Goal: Task Accomplishment & Management: Complete application form

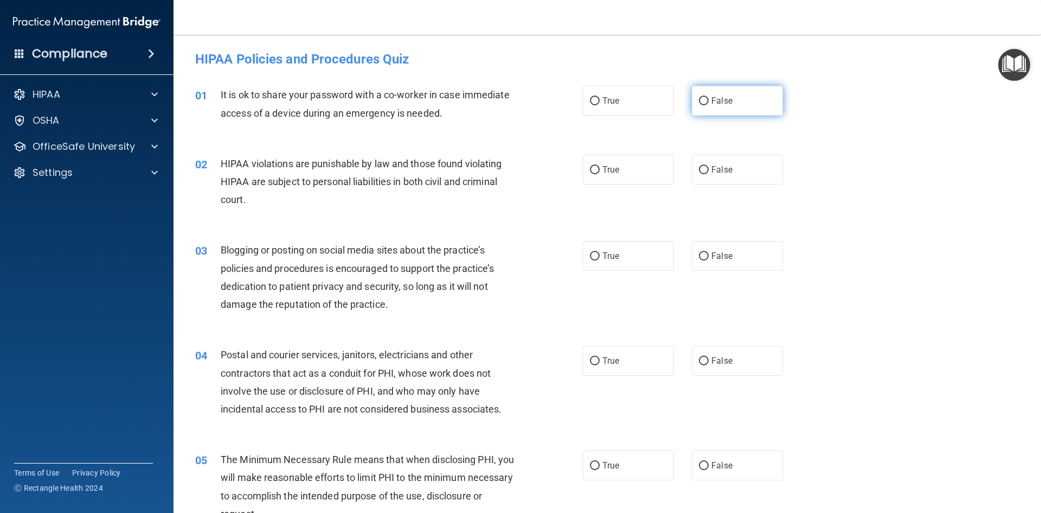
click at [700, 97] on input "False" at bounding box center [704, 101] width 10 height 8
radio input "true"
click at [614, 178] on label "True" at bounding box center [628, 170] width 91 height 30
click at [600, 174] on input "True" at bounding box center [595, 170] width 10 height 8
radio input "true"
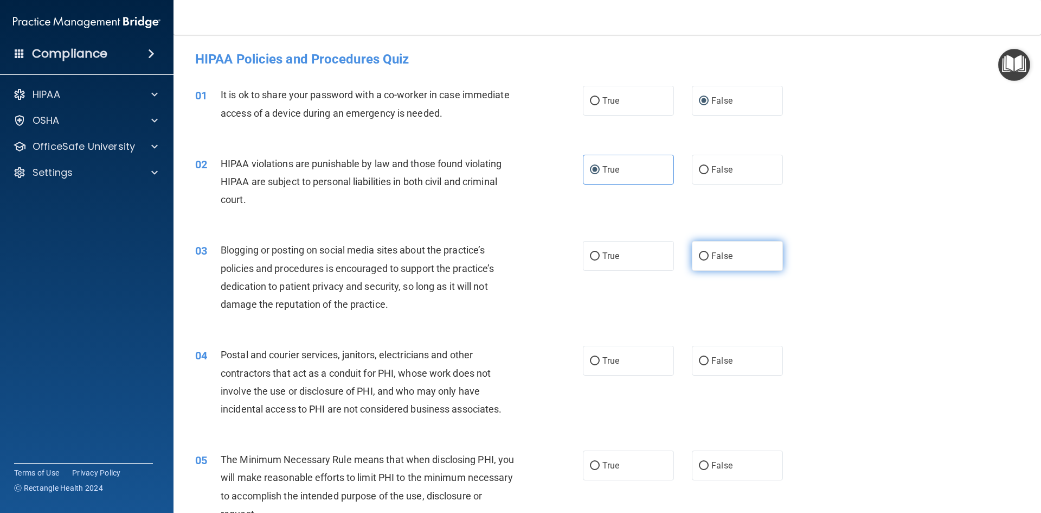
click at [702, 248] on label "False" at bounding box center [737, 256] width 91 height 30
click at [702, 252] on input "False" at bounding box center [704, 256] width 10 height 8
radio input "true"
click at [720, 363] on span "False" at bounding box center [722, 360] width 21 height 10
click at [709, 363] on input "False" at bounding box center [704, 361] width 10 height 8
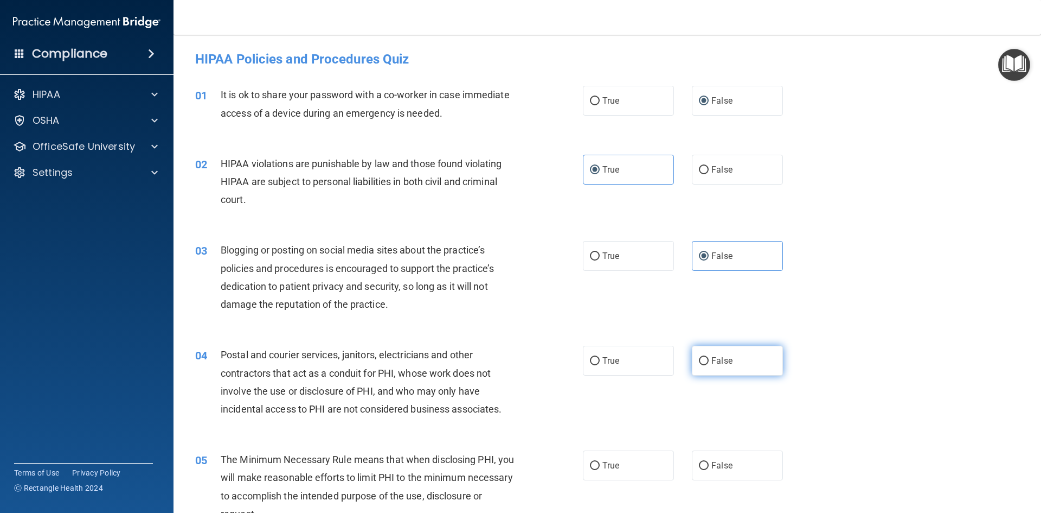
radio input "true"
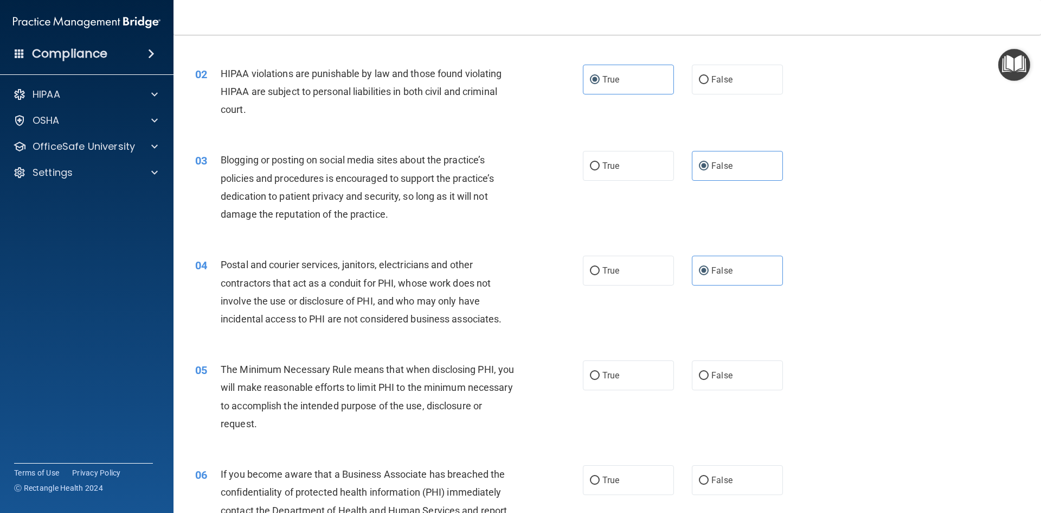
scroll to position [163, 0]
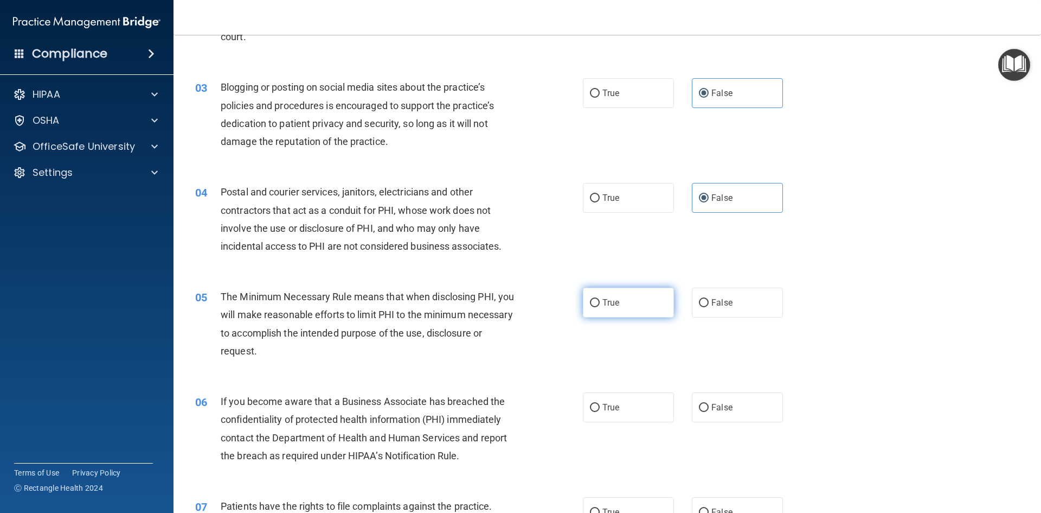
click at [585, 304] on label "True" at bounding box center [628, 302] width 91 height 30
click at [590, 304] on input "True" at bounding box center [595, 303] width 10 height 8
radio input "true"
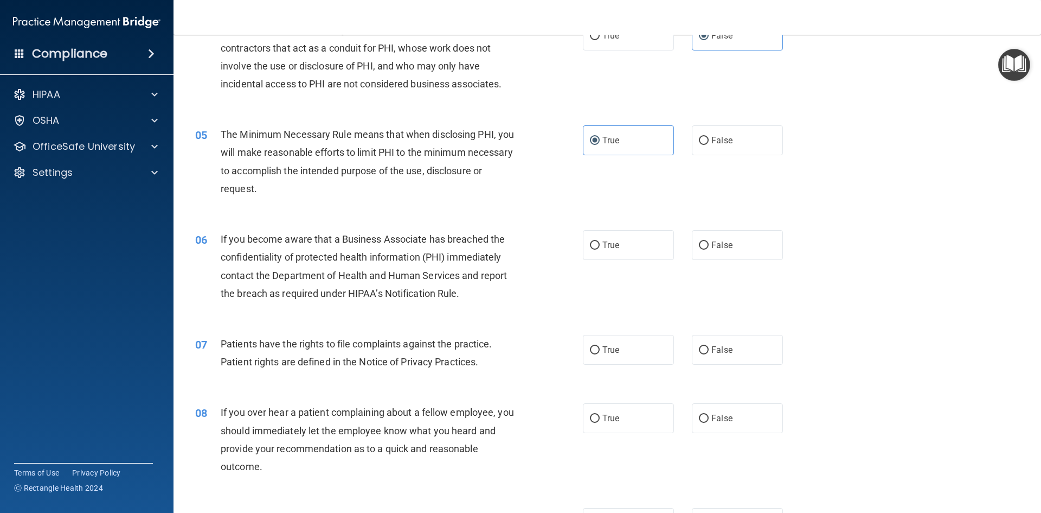
scroll to position [325, 0]
click at [618, 246] on label "True" at bounding box center [628, 244] width 91 height 30
click at [600, 246] on input "True" at bounding box center [595, 245] width 10 height 8
radio input "true"
click at [623, 359] on label "True" at bounding box center [628, 349] width 91 height 30
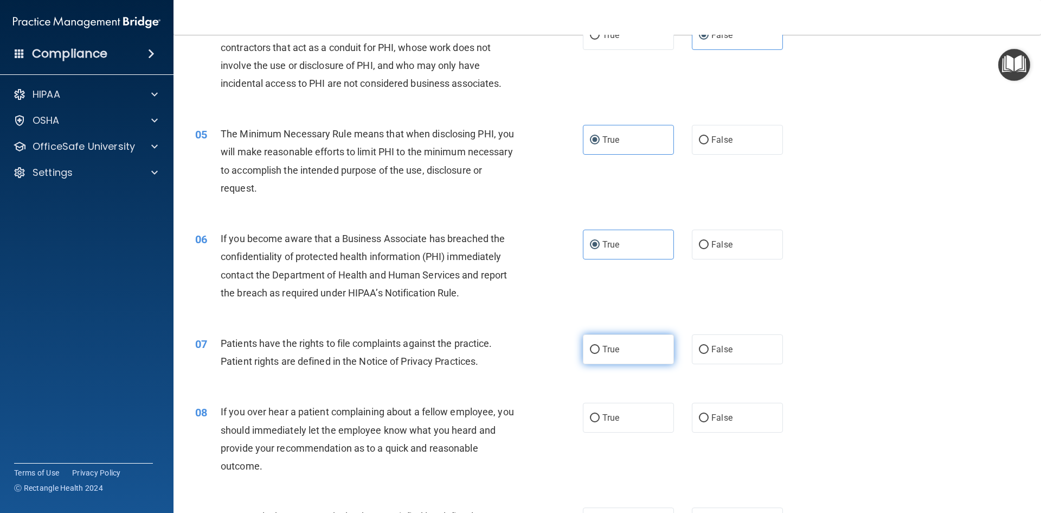
click at [600, 354] on input "True" at bounding box center [595, 349] width 10 height 8
radio input "true"
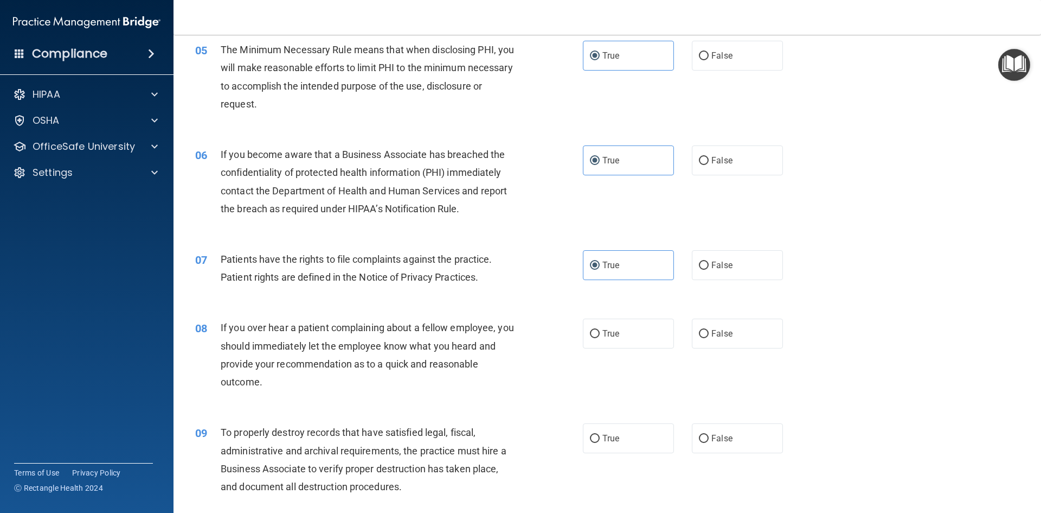
scroll to position [434, 0]
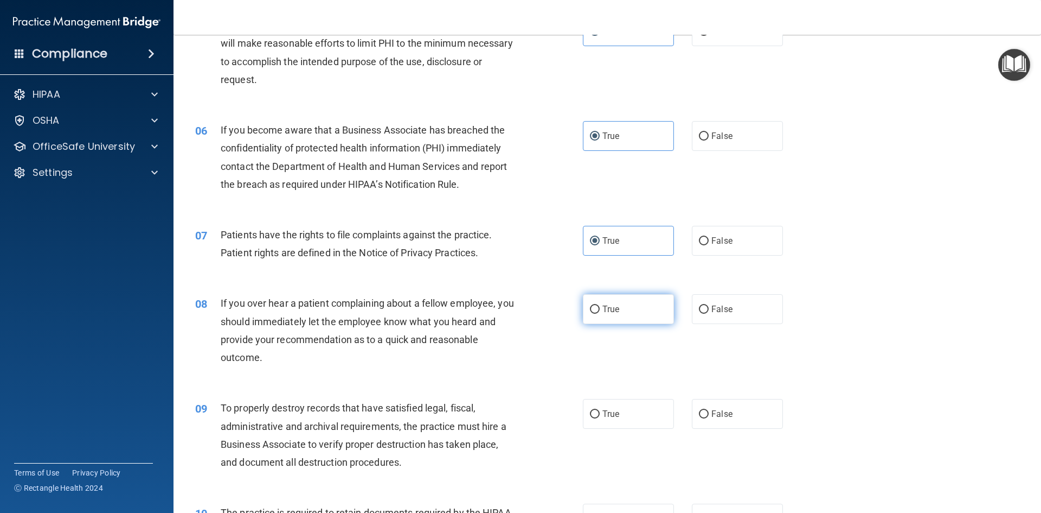
click at [608, 309] on span "True" at bounding box center [611, 309] width 17 height 10
click at [600, 309] on input "True" at bounding box center [595, 309] width 10 height 8
radio input "true"
click at [712, 313] on span "False" at bounding box center [722, 309] width 21 height 10
click at [708, 313] on input "False" at bounding box center [704, 309] width 10 height 8
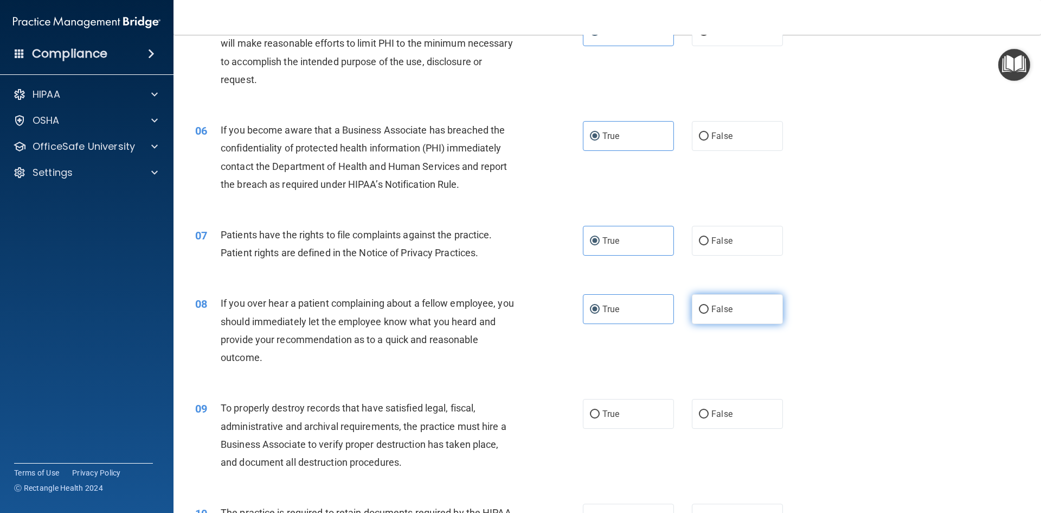
radio input "true"
radio input "false"
